Goal: Find specific page/section: Find specific page/section

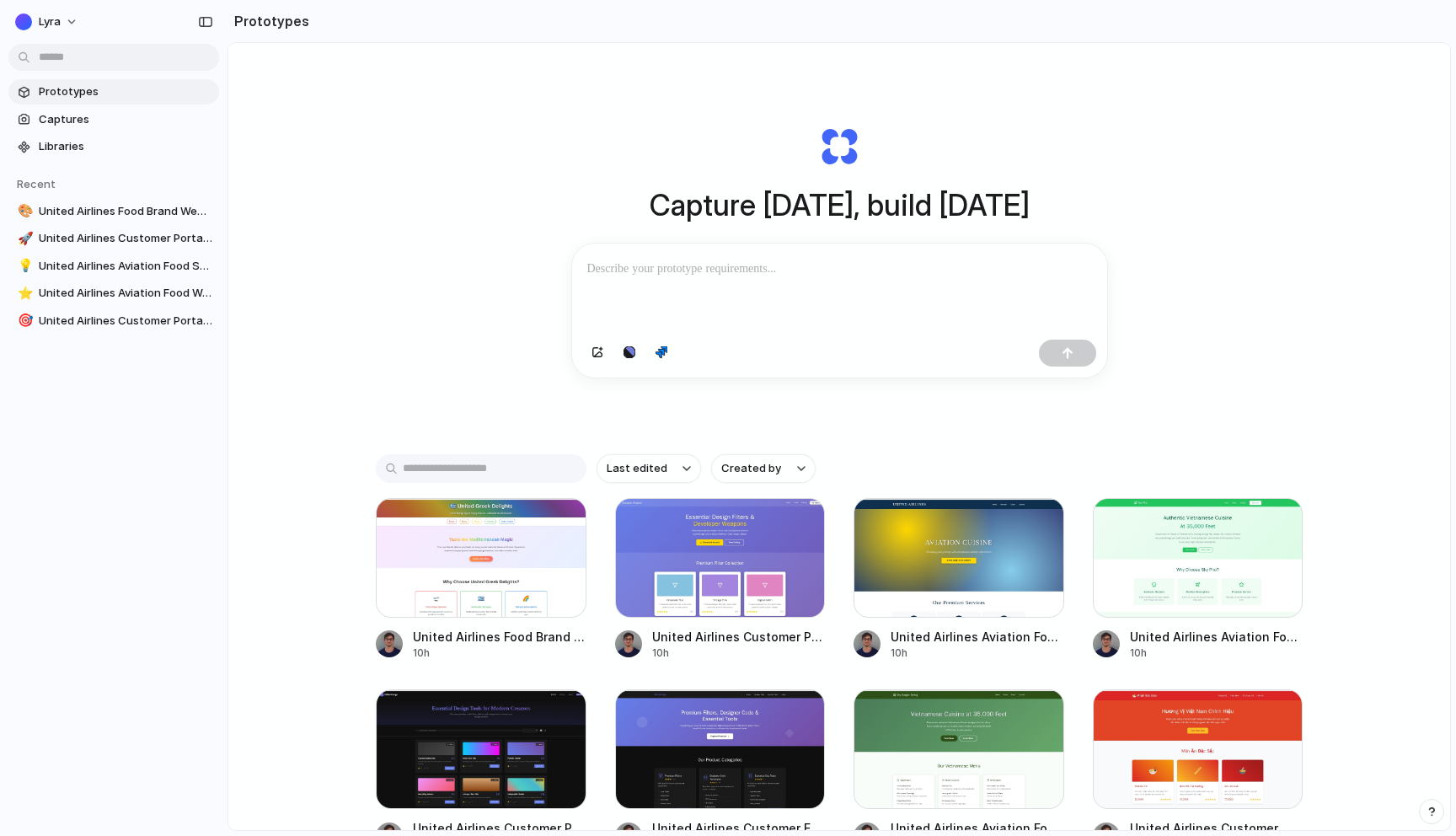
click at [738, 207] on h1 "Capture [DATE], build [DATE]" at bounding box center [840, 205] width 380 height 44
click at [638, 208] on div "Capture today, build tomorrow Clone web app Clone screenshot Start from existin…" at bounding box center [839, 251] width 674 height 377
click at [650, 208] on h1 "Capture [DATE], build [DATE]" at bounding box center [840, 205] width 380 height 44
